Goal: Information Seeking & Learning: Learn about a topic

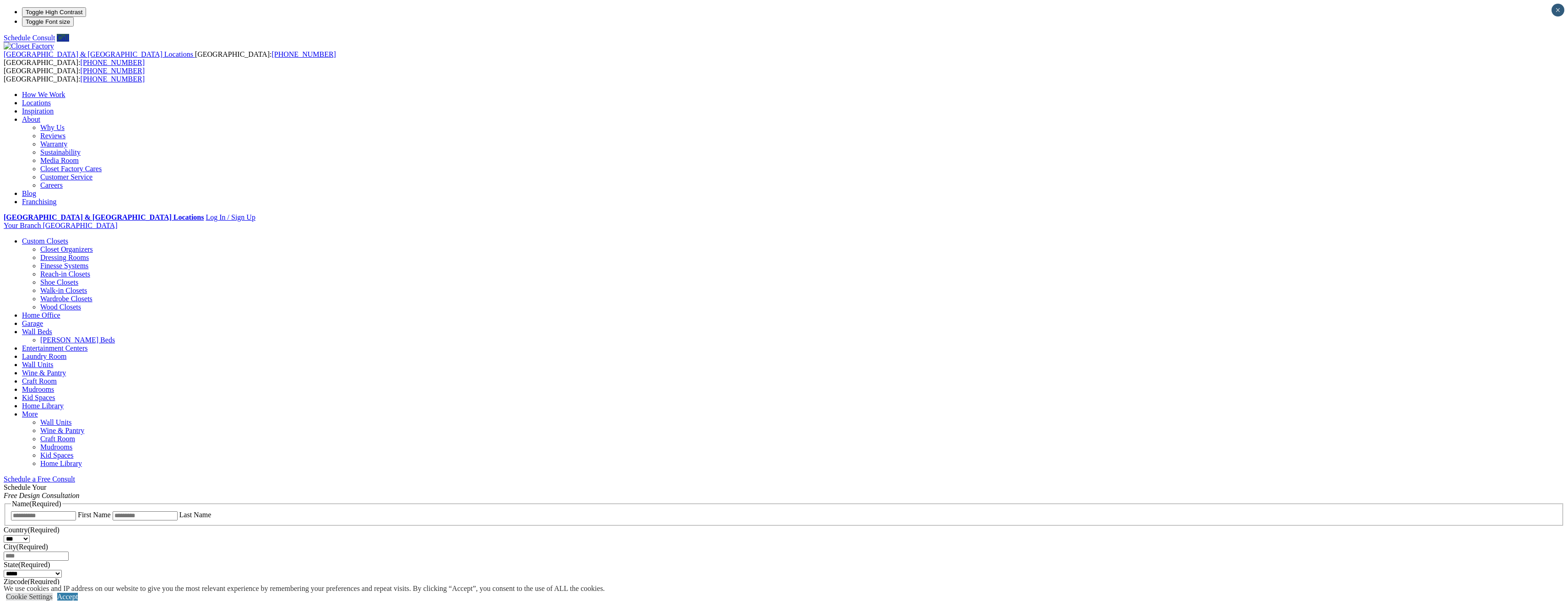
click at [93, 246] on link "Closet Organizers" at bounding box center [66, 249] width 53 height 8
